Goal: Information Seeking & Learning: Find specific fact

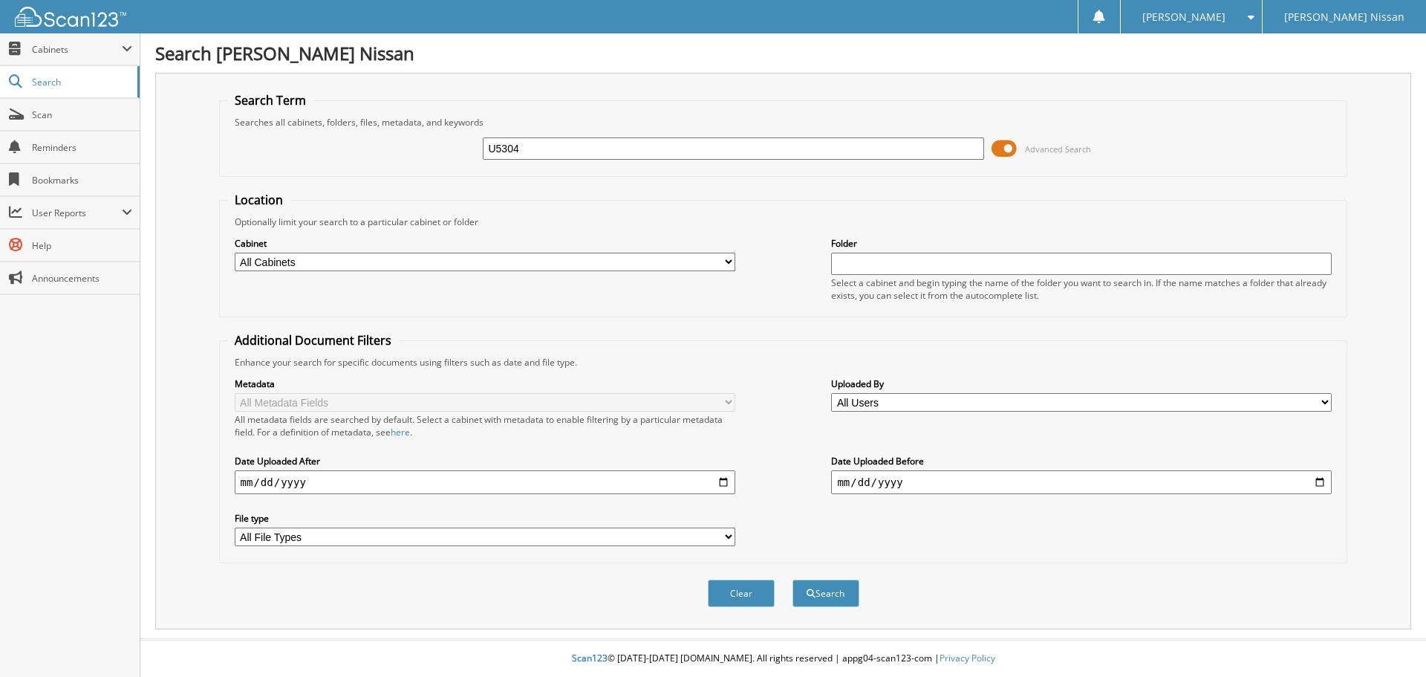
type input "U5304"
click at [792, 579] on button "Search" at bounding box center [825, 592] width 67 height 27
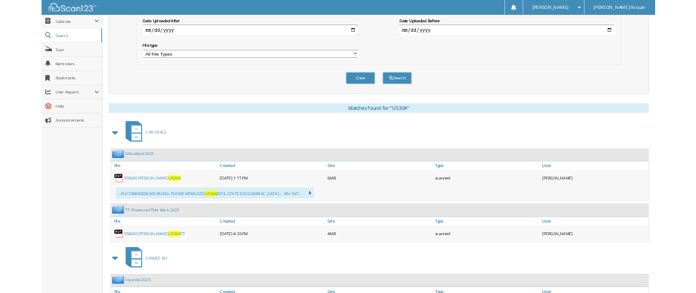
scroll to position [446, 0]
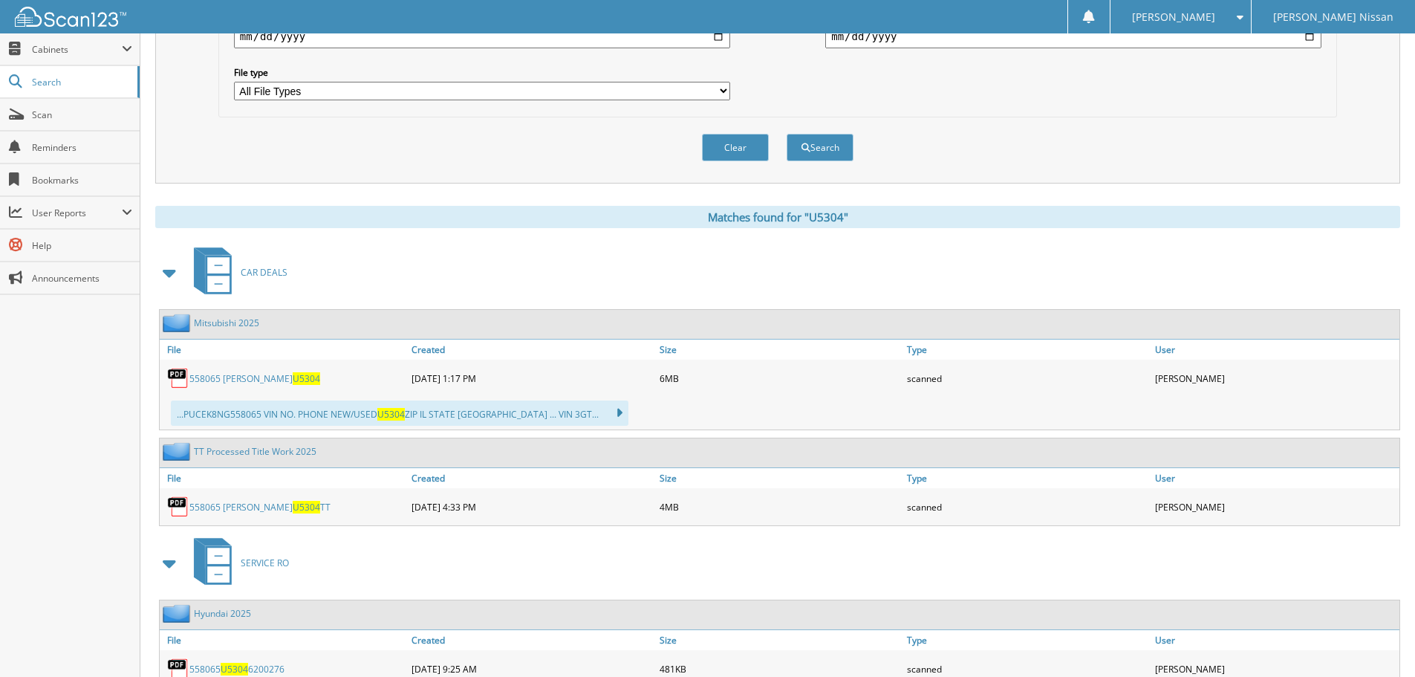
click at [262, 511] on link "558065 [PERSON_NAME] U5304 TT" at bounding box center [259, 507] width 141 height 13
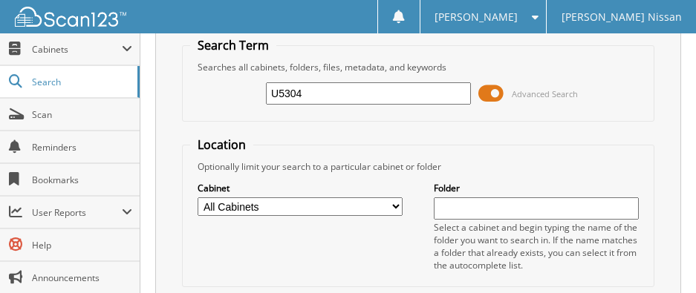
scroll to position [0, 0]
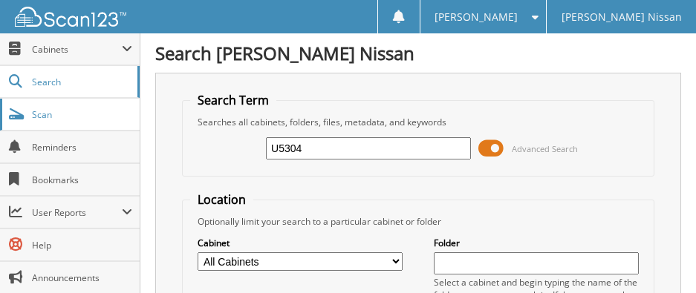
drag, startPoint x: 372, startPoint y: 143, endPoint x: 20, endPoint y: 118, distance: 352.9
type input "029821"
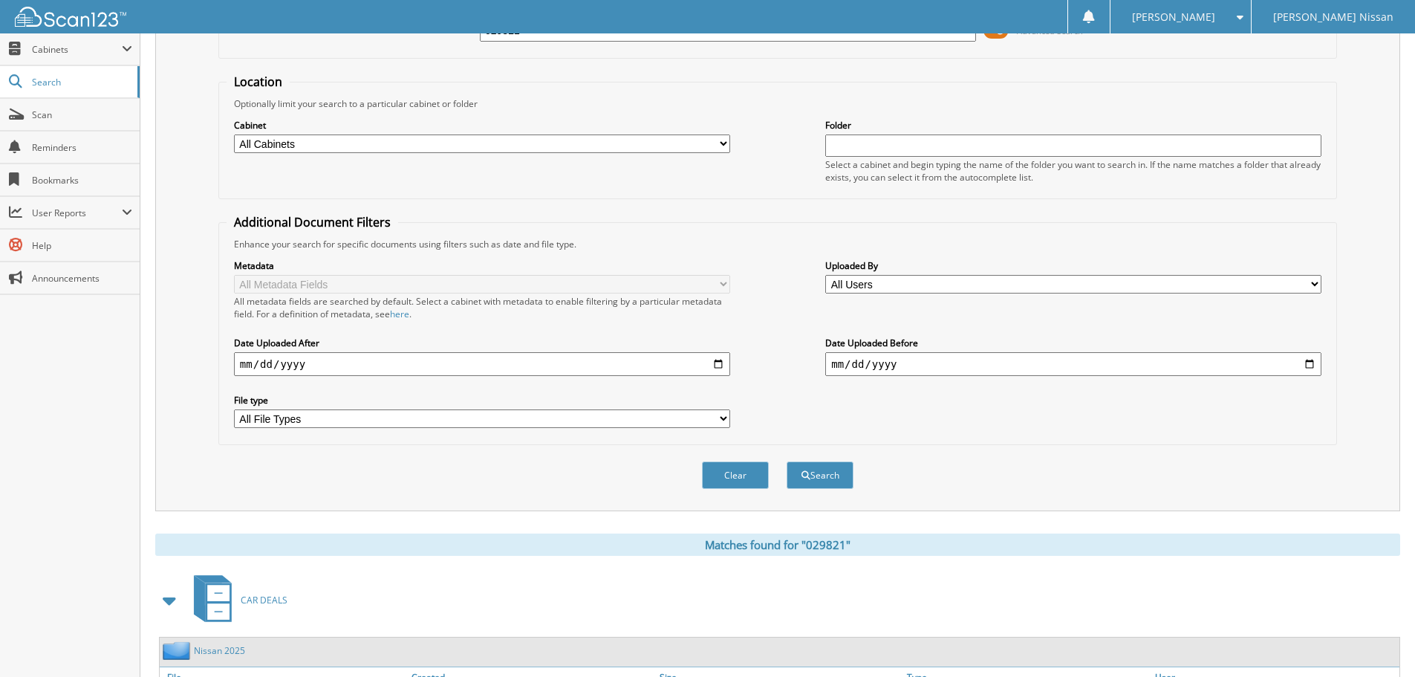
scroll to position [520, 0]
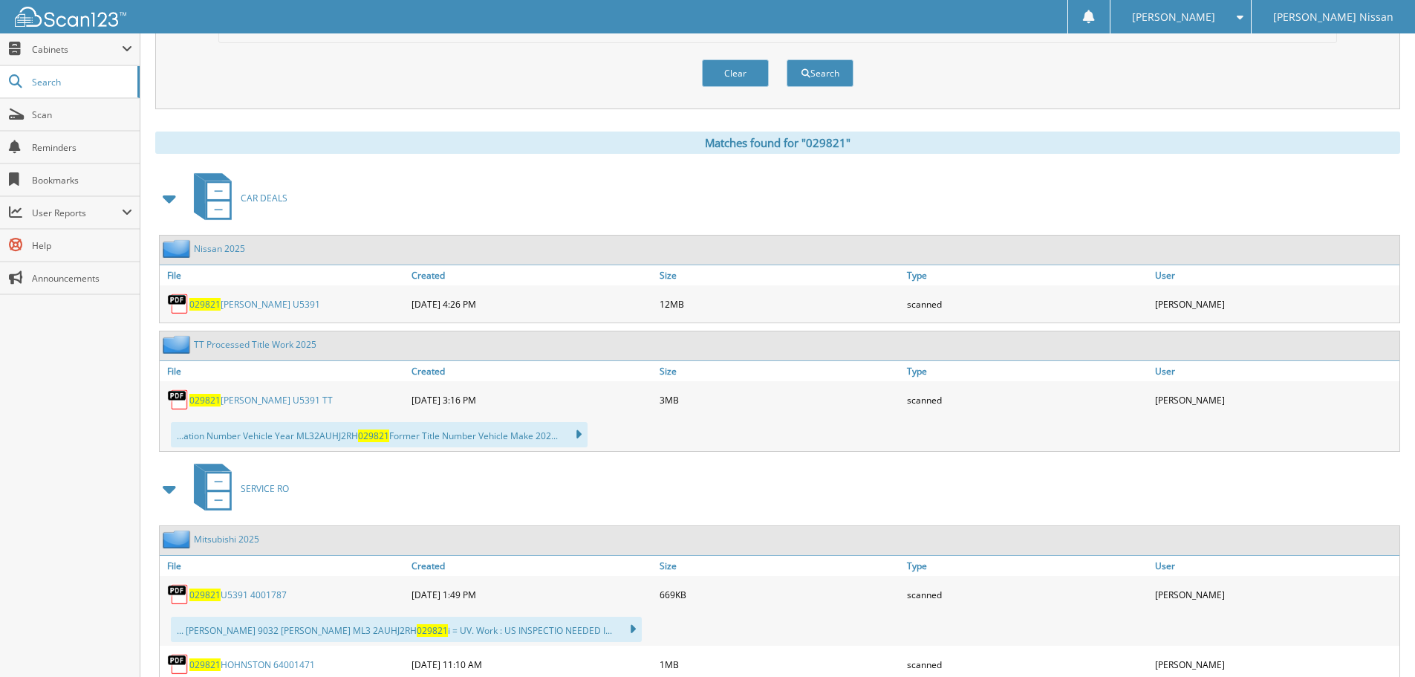
click at [238, 293] on link "029821 MULL U5391 TT" at bounding box center [260, 400] width 143 height 13
click at [55, 123] on link "Scan" at bounding box center [70, 115] width 140 height 32
